Goal: Task Accomplishment & Management: Manage account settings

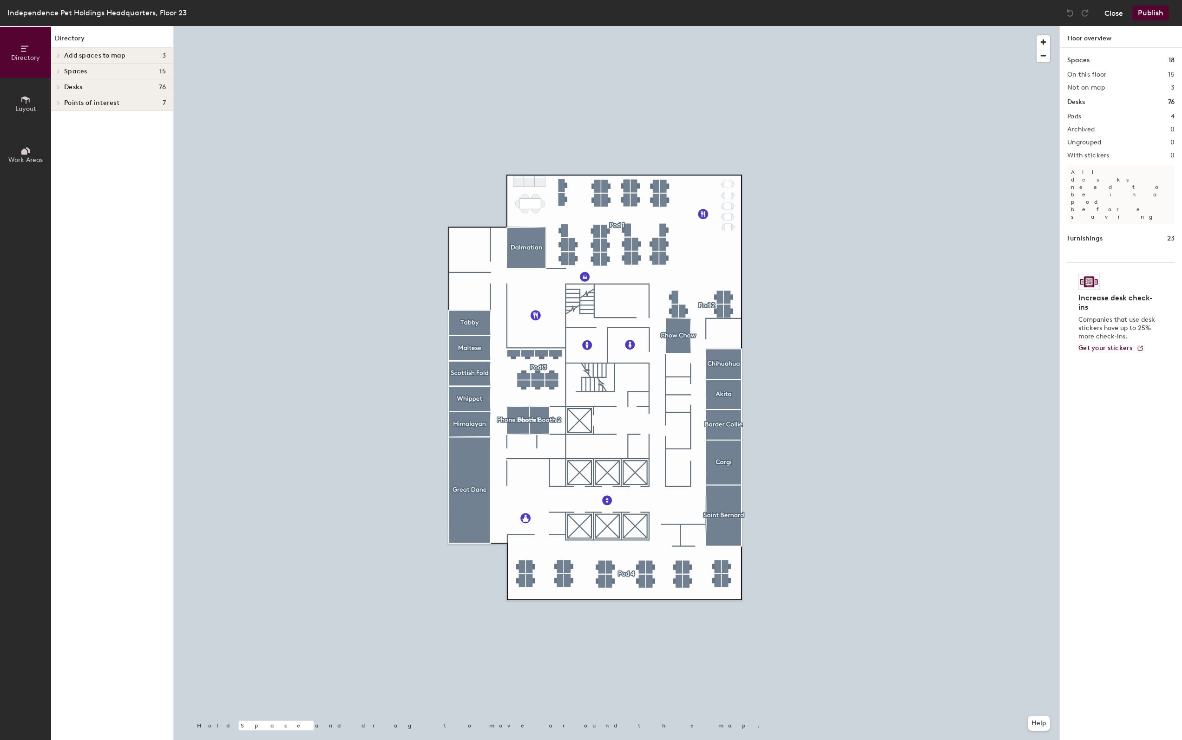
click at [1108, 10] on button "Close" at bounding box center [1113, 13] width 19 height 15
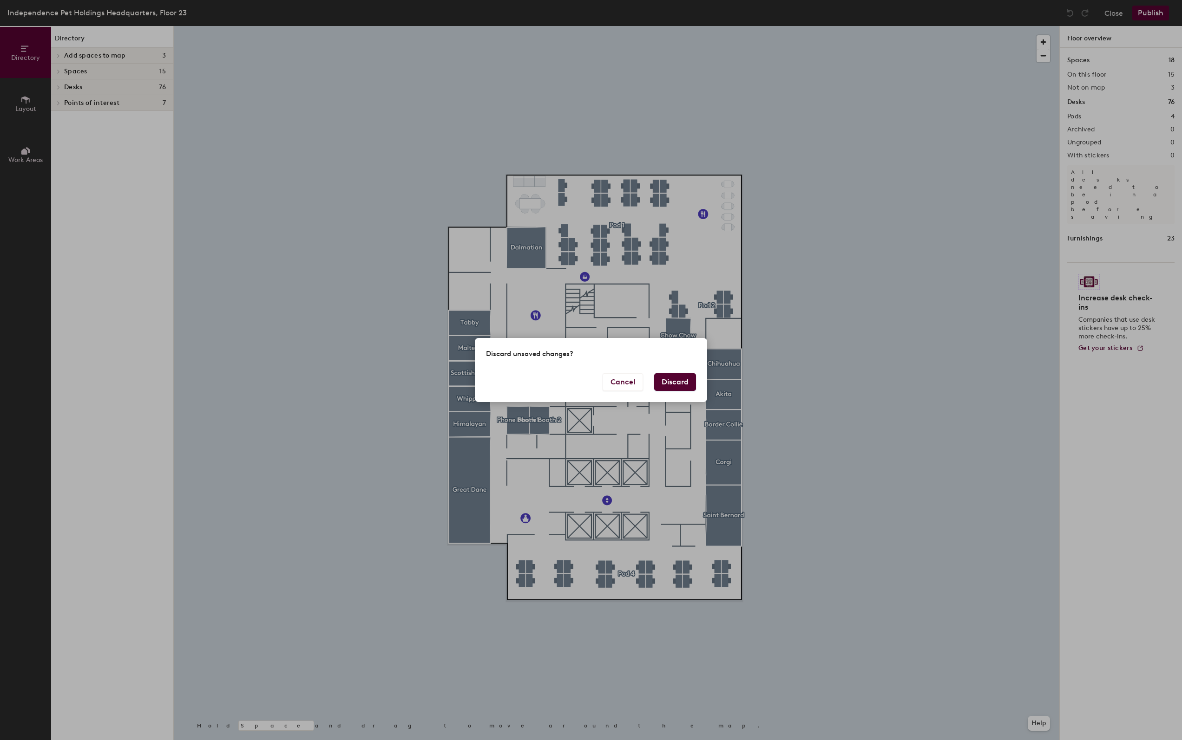
click at [675, 381] on button "Discard" at bounding box center [675, 382] width 42 height 18
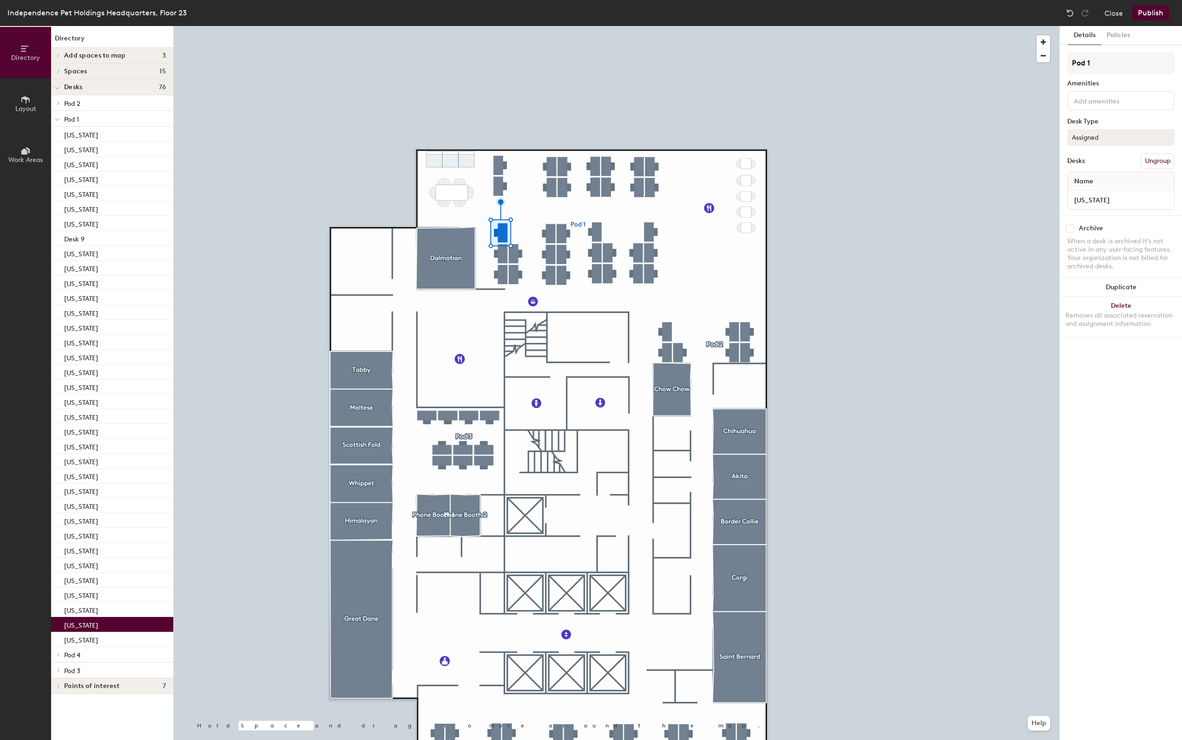
click at [1113, 138] on button "Assigned" at bounding box center [1120, 137] width 107 height 17
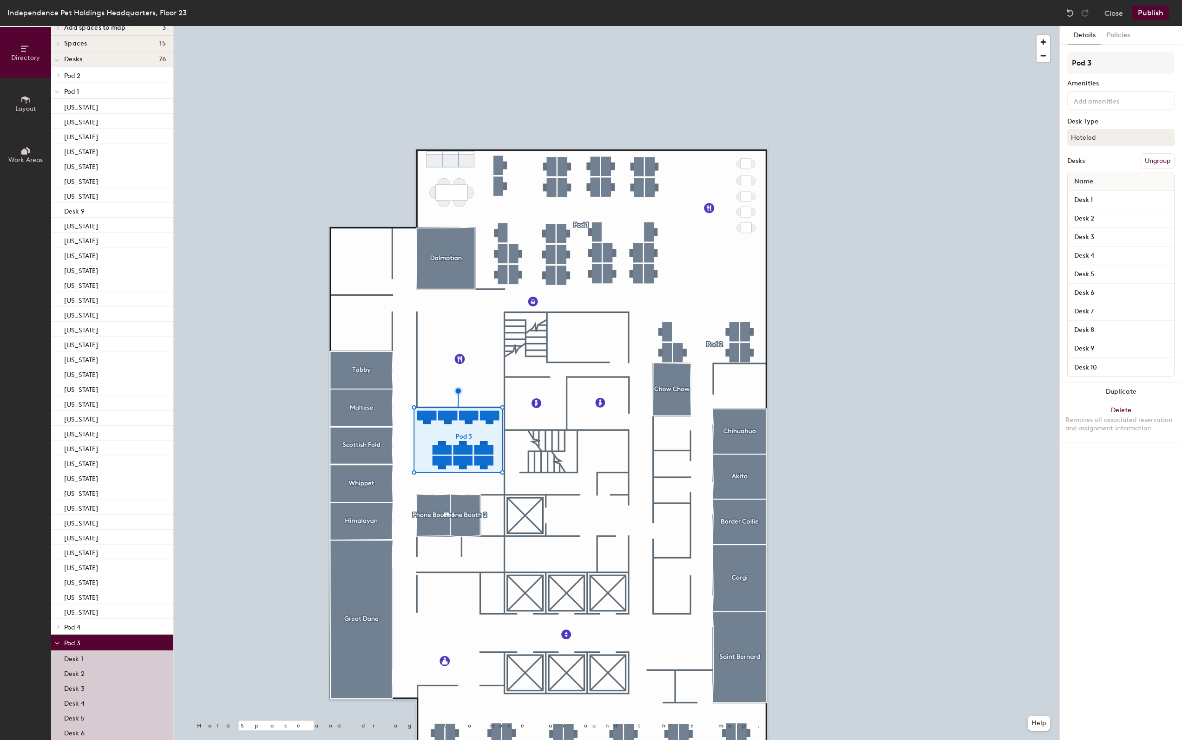
scroll to position [33, 0]
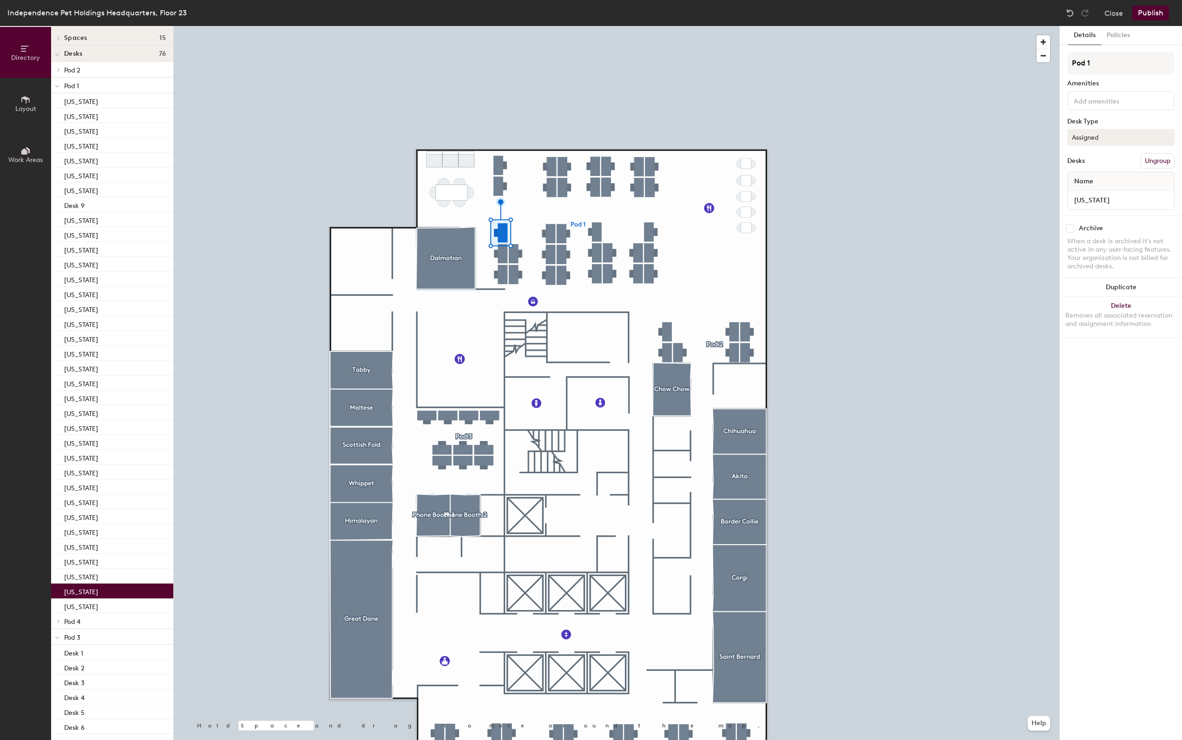
click at [1104, 138] on button "Assigned" at bounding box center [1120, 137] width 107 height 17
click at [1089, 201] on div "Hoteled" at bounding box center [1114, 194] width 93 height 14
click at [1095, 130] on button "Assigned" at bounding box center [1120, 137] width 107 height 17
click at [1087, 198] on div "Hoteled" at bounding box center [1114, 194] width 93 height 14
click at [1109, 137] on button "Assigned" at bounding box center [1120, 137] width 107 height 17
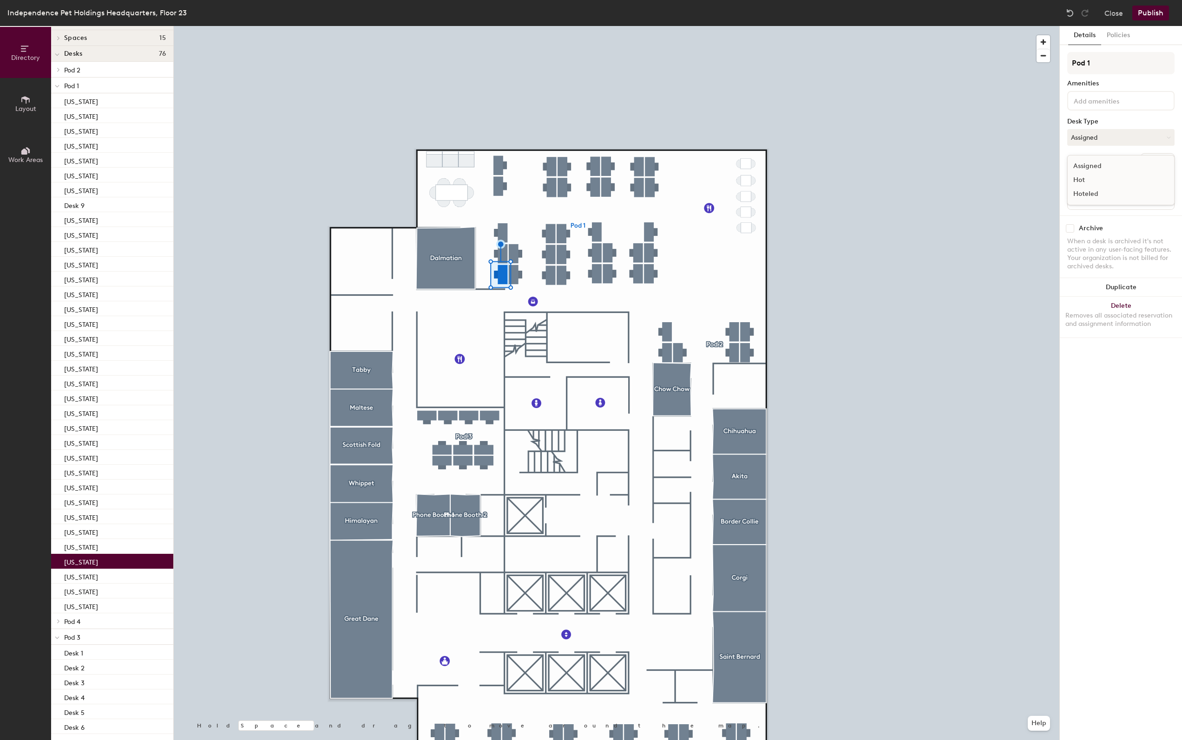
click at [1094, 201] on div "Hoteled" at bounding box center [1114, 194] width 93 height 14
click at [1108, 139] on button "Assigned" at bounding box center [1120, 137] width 107 height 17
click at [1096, 199] on div "Hoteled" at bounding box center [1114, 194] width 93 height 14
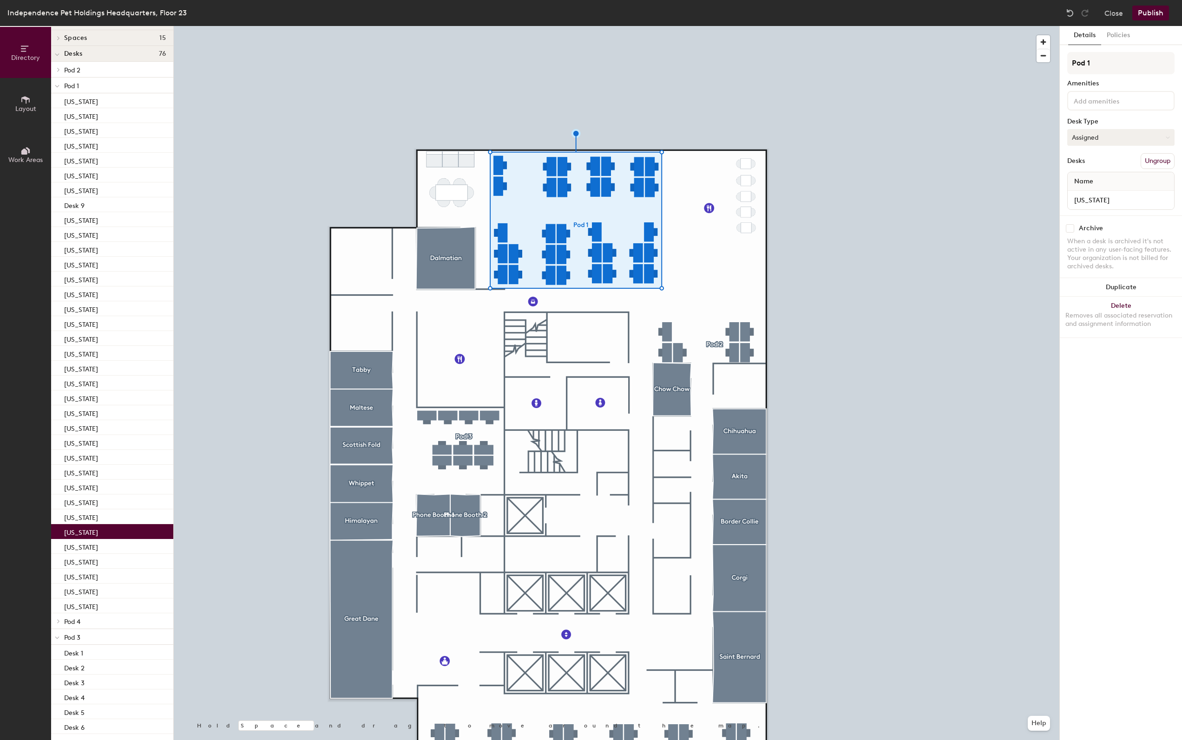
click at [1130, 138] on button "Assigned" at bounding box center [1120, 137] width 107 height 17
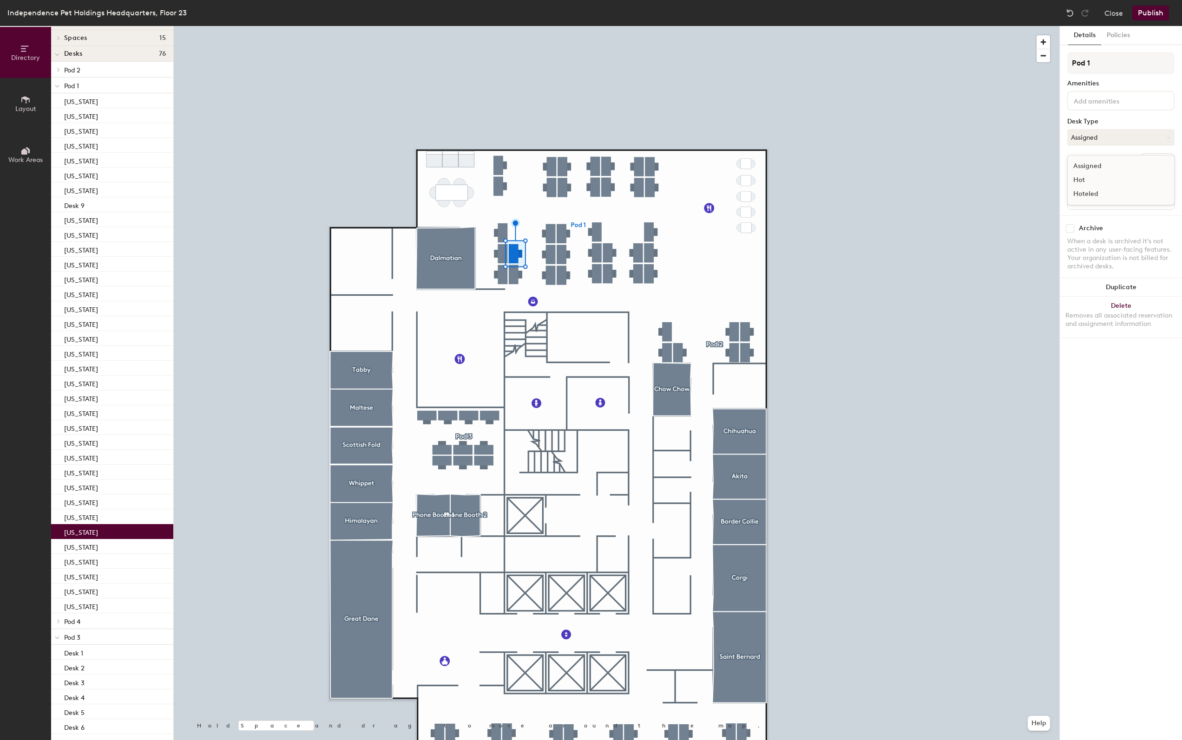
click at [1091, 201] on div "Hoteled" at bounding box center [1114, 194] width 93 height 14
click at [1153, 18] on button "Publish" at bounding box center [1150, 13] width 37 height 15
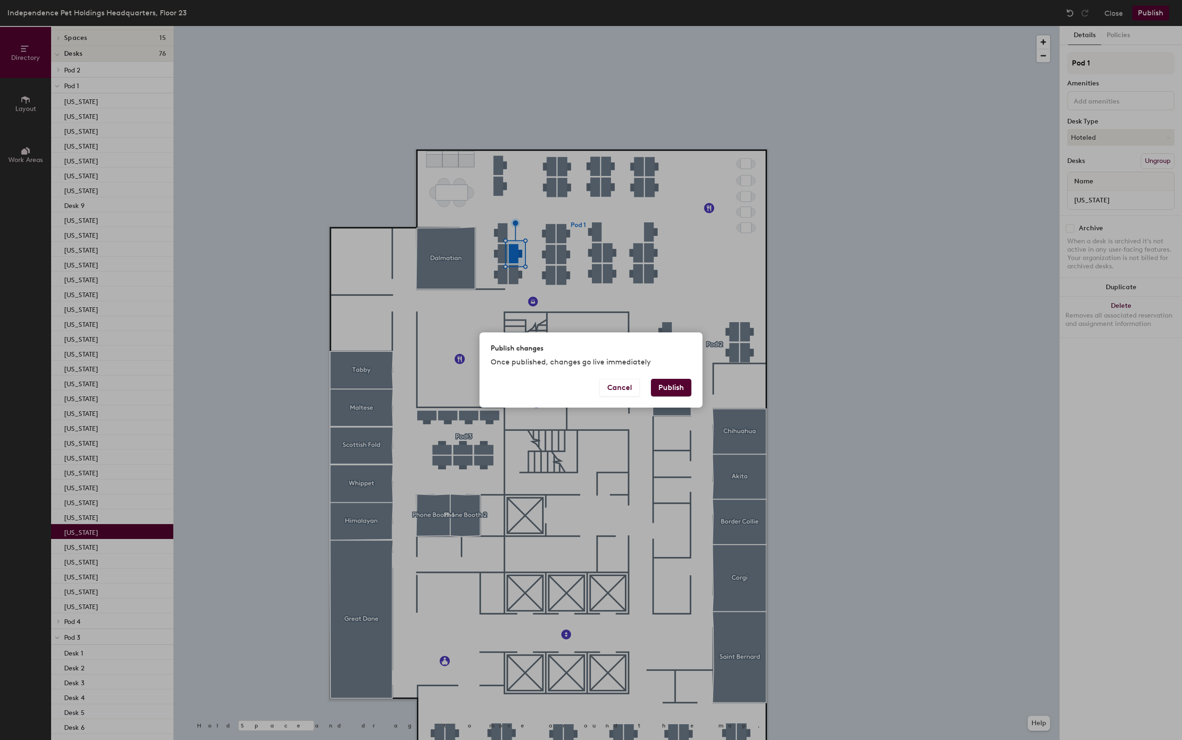
click at [678, 388] on button "Publish" at bounding box center [671, 388] width 40 height 18
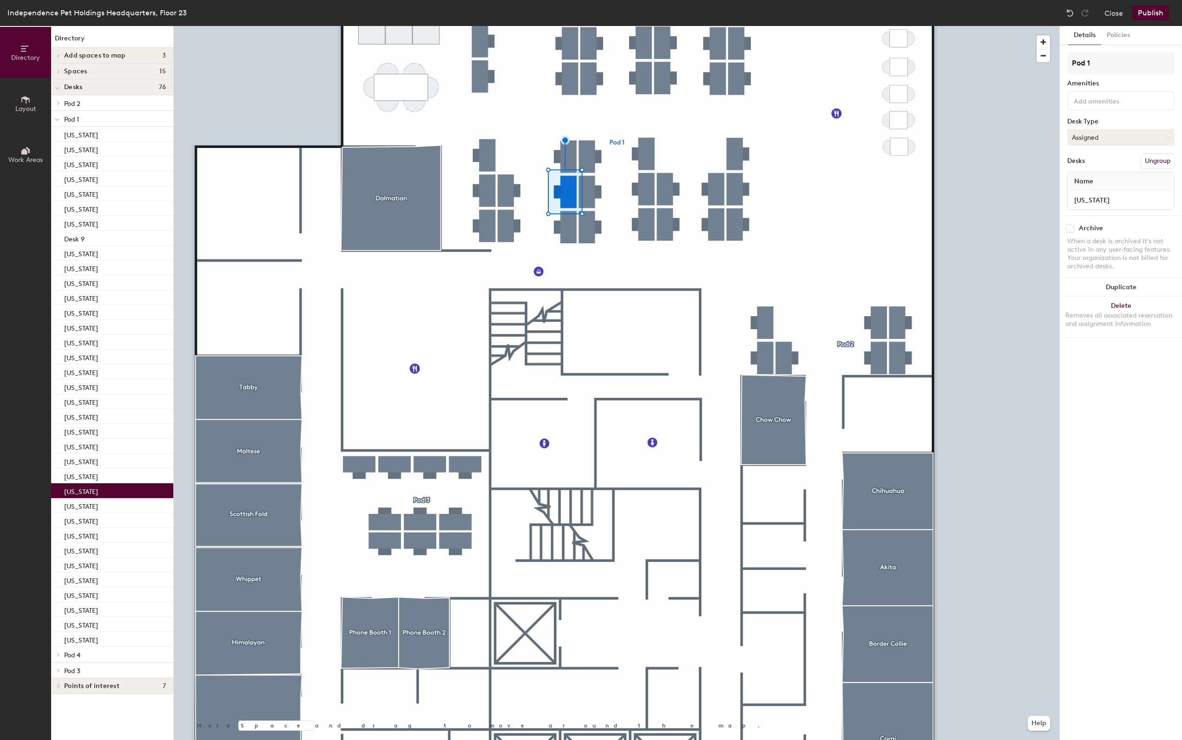
click at [1101, 138] on button "Assigned" at bounding box center [1120, 137] width 107 height 17
click at [1094, 201] on div "Hoteled" at bounding box center [1114, 194] width 93 height 14
click at [1107, 131] on button "Assigned" at bounding box center [1120, 137] width 107 height 17
click at [1087, 201] on div "Hoteled" at bounding box center [1114, 194] width 93 height 14
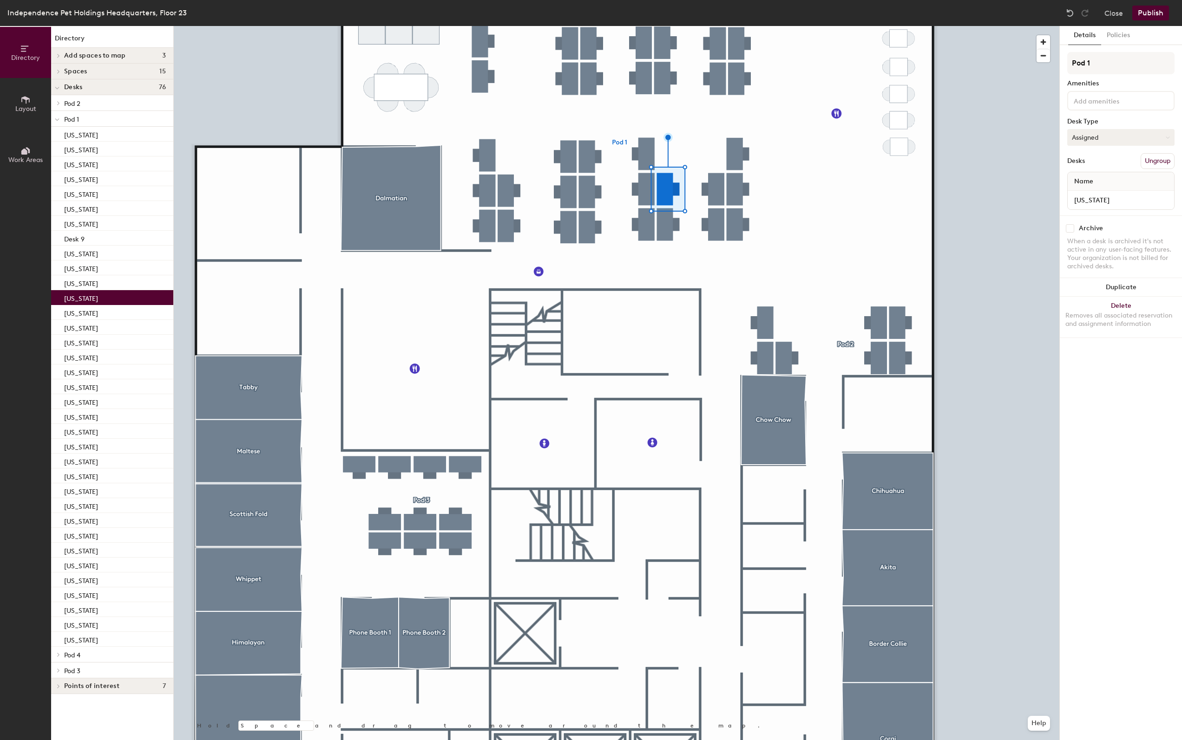
click at [1090, 144] on button "Assigned" at bounding box center [1120, 137] width 107 height 17
click at [1095, 201] on div "Hoteled" at bounding box center [1114, 194] width 93 height 14
click at [1133, 134] on button "Assigned" at bounding box center [1120, 137] width 107 height 17
click at [1092, 201] on div "Hoteled" at bounding box center [1114, 194] width 93 height 14
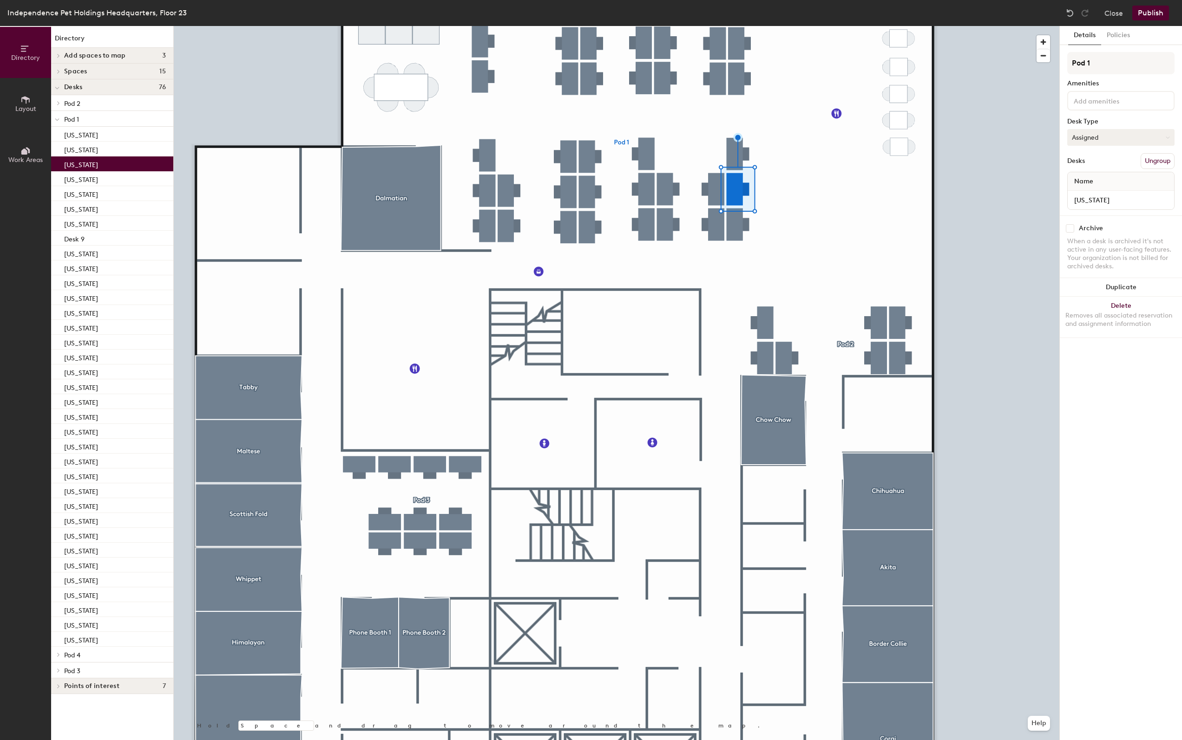
click at [1102, 140] on button "Assigned" at bounding box center [1120, 137] width 107 height 17
click at [1089, 201] on div "Hoteled" at bounding box center [1114, 194] width 93 height 14
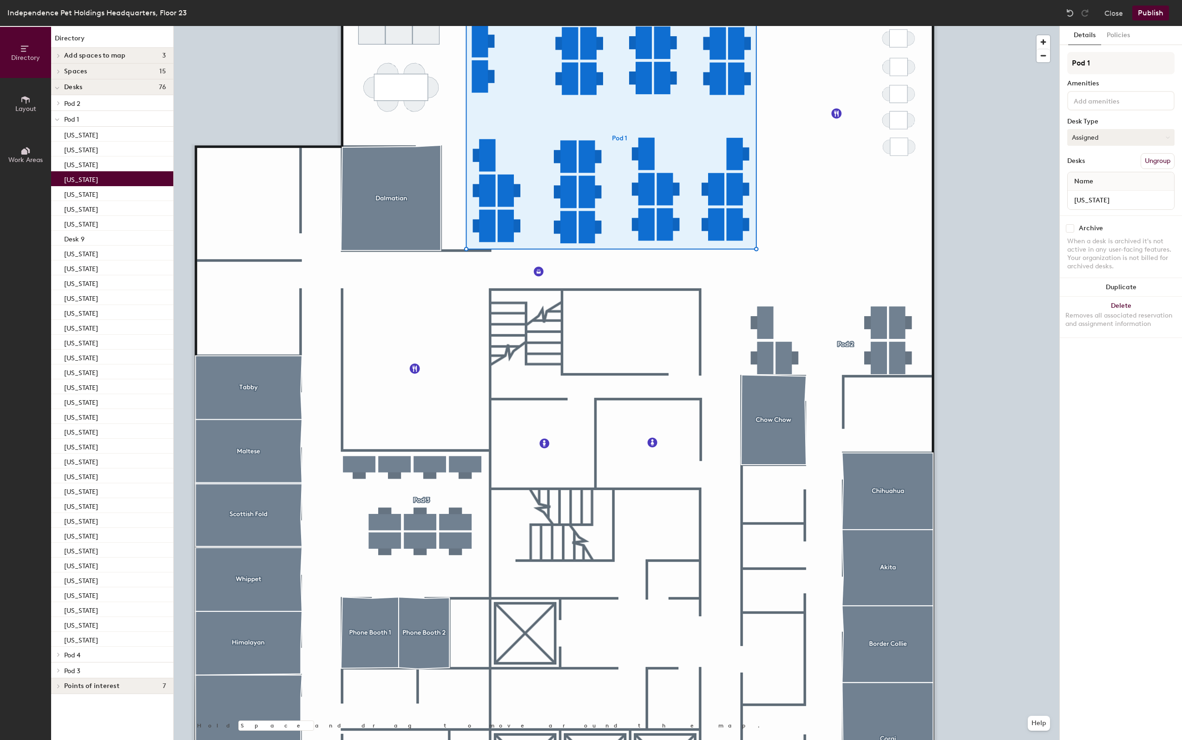
click at [1081, 132] on button "Assigned" at bounding box center [1120, 137] width 107 height 17
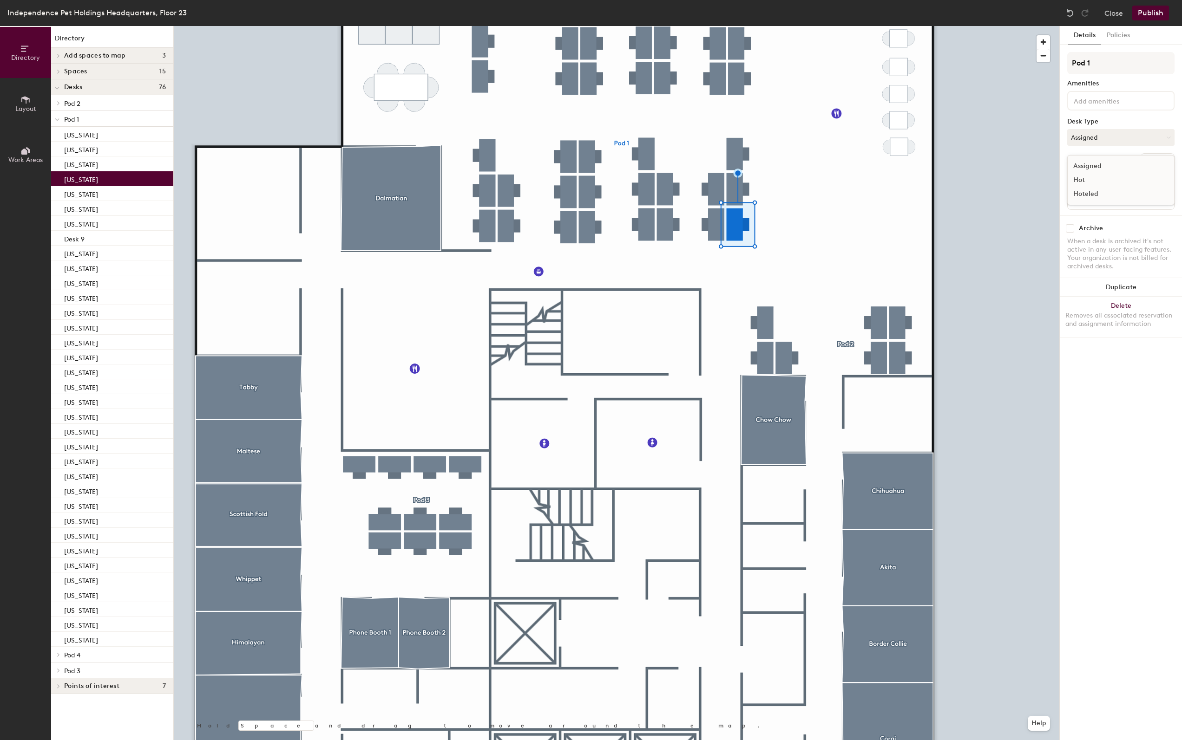
click at [1094, 200] on div "Hoteled" at bounding box center [1114, 194] width 93 height 14
click at [764, 26] on div at bounding box center [616, 26] width 885 height 0
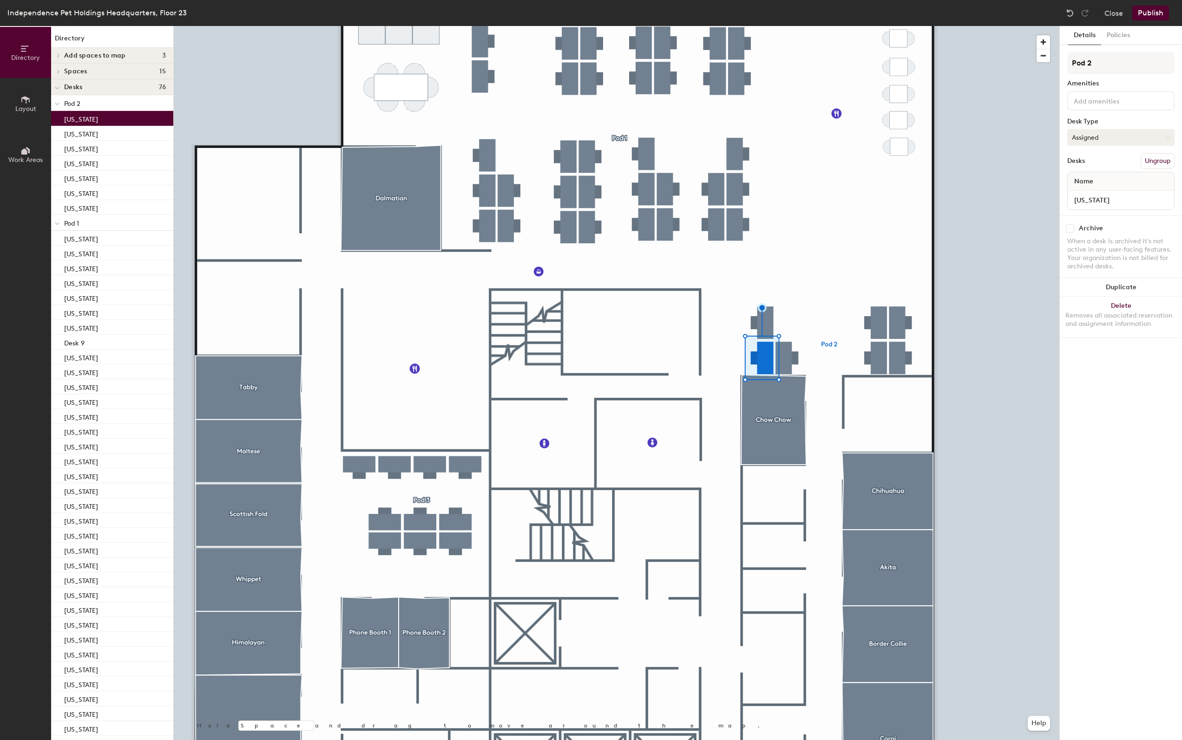
click at [1116, 134] on button "Assigned" at bounding box center [1120, 137] width 107 height 17
click at [1090, 205] on div "Assigned Hot Hoteled" at bounding box center [1120, 180] width 107 height 50
click at [1100, 137] on button "Assigned" at bounding box center [1120, 137] width 107 height 17
click at [1092, 201] on div "Hoteled" at bounding box center [1114, 194] width 93 height 14
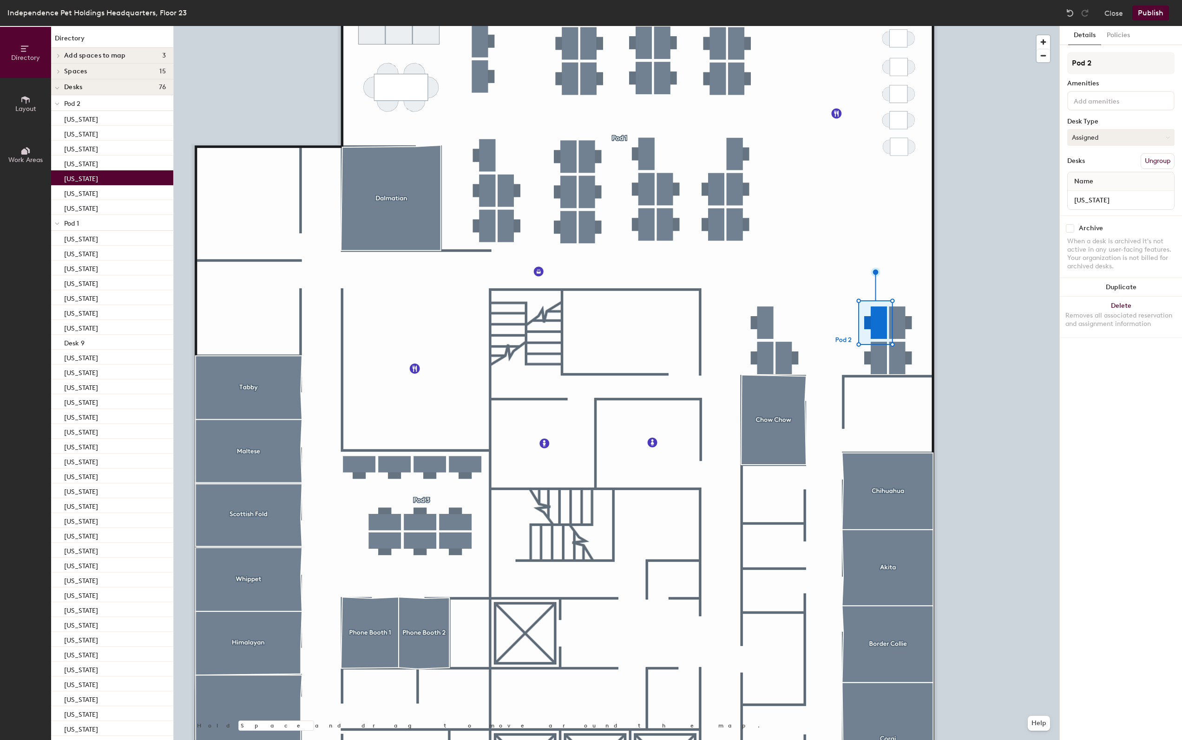
click at [1096, 132] on button "Assigned" at bounding box center [1120, 137] width 107 height 17
click at [1093, 201] on div "Hoteled" at bounding box center [1114, 194] width 93 height 14
click at [1111, 138] on button "Assigned" at bounding box center [1120, 137] width 107 height 17
click at [1089, 201] on div "Hoteled" at bounding box center [1114, 194] width 93 height 14
click at [1159, 12] on button "Publish" at bounding box center [1150, 13] width 37 height 15
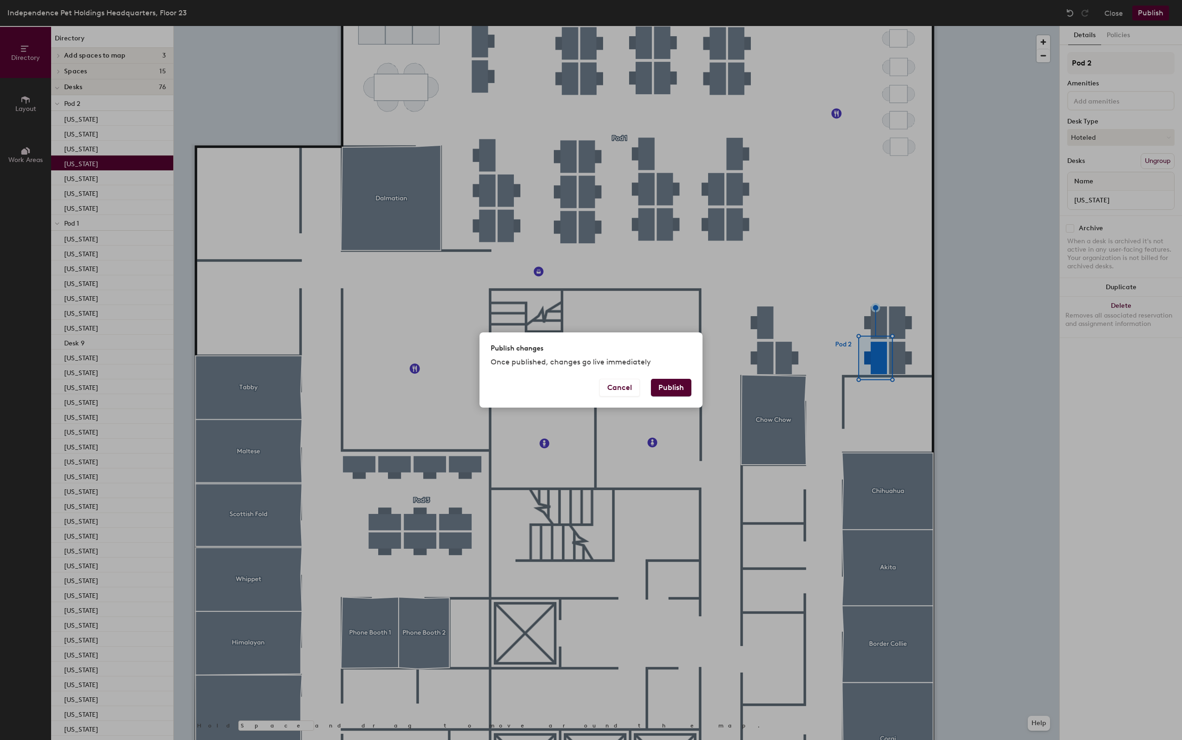
click at [676, 394] on button "Publish" at bounding box center [671, 388] width 40 height 18
